Goal: Task Accomplishment & Management: Manage account settings

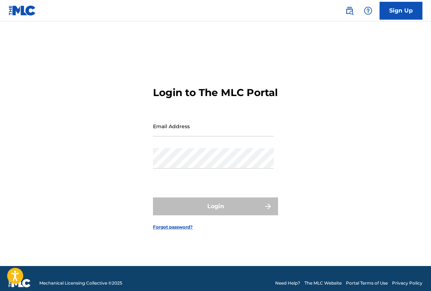
click at [208, 136] on input "Email Address" at bounding box center [213, 126] width 121 height 20
type input "[EMAIL_ADDRESS][DOMAIN_NAME]"
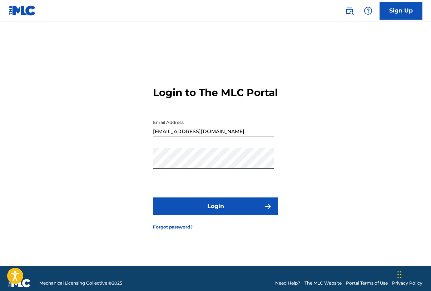
click at [189, 209] on button "Login" at bounding box center [215, 207] width 125 height 18
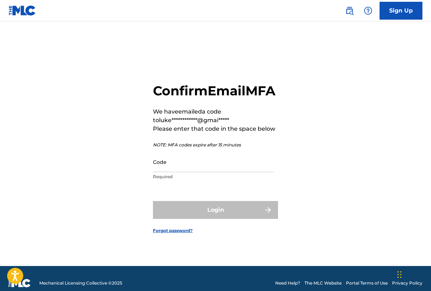
click at [200, 172] on input "Code" at bounding box center [213, 162] width 121 height 20
paste input "857221"
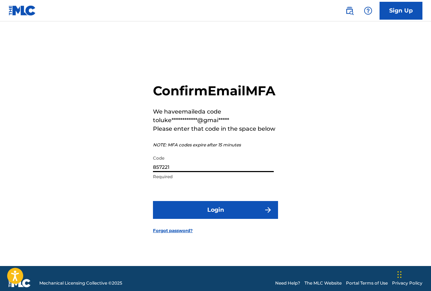
type input "857221"
click at [232, 218] on button "Login" at bounding box center [215, 210] width 125 height 18
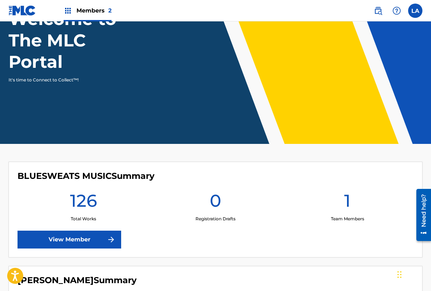
scroll to position [119, 0]
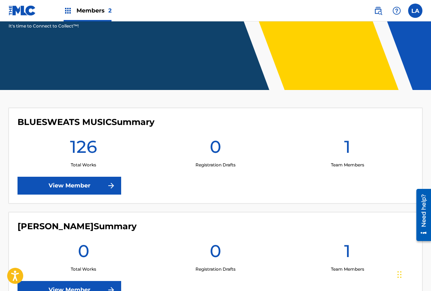
click at [85, 185] on link "View Member" at bounding box center [70, 186] width 104 height 18
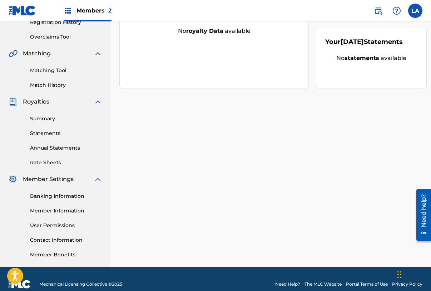
scroll to position [152, 0]
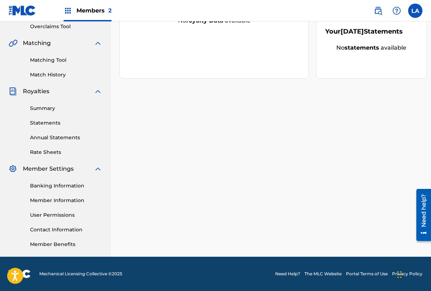
click at [70, 186] on link "Banking Information" at bounding box center [66, 186] width 72 height 8
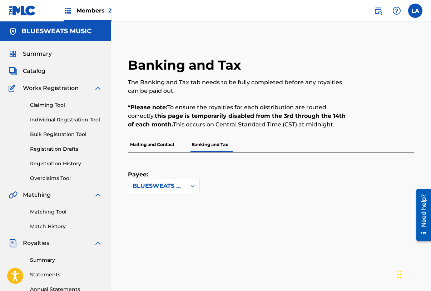
click at [39, 53] on span "Summary" at bounding box center [37, 54] width 29 height 9
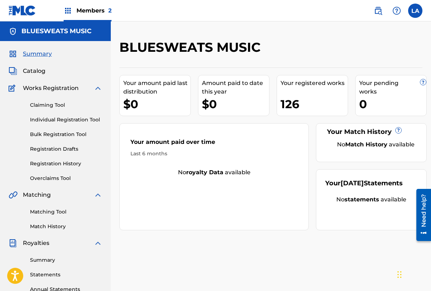
click at [285, 49] on div "BLUESWEATS MUSIC" at bounding box center [235, 49] width 233 height 21
